Goal: Information Seeking & Learning: Learn about a topic

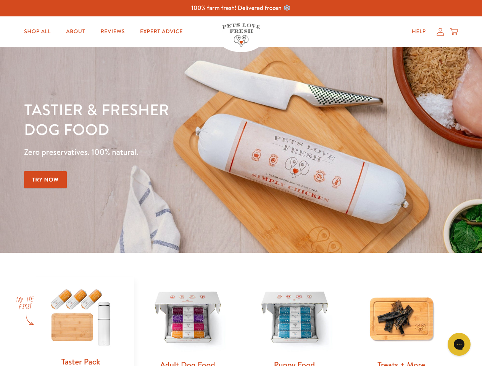
click at [241, 183] on div "Tastier & fresher dog food Zero preservatives. 100% natural. Try Now" at bounding box center [168, 150] width 289 height 101
click at [459, 344] on icon "Gorgias live chat" at bounding box center [458, 344] width 7 height 7
